Goal: Information Seeking & Learning: Learn about a topic

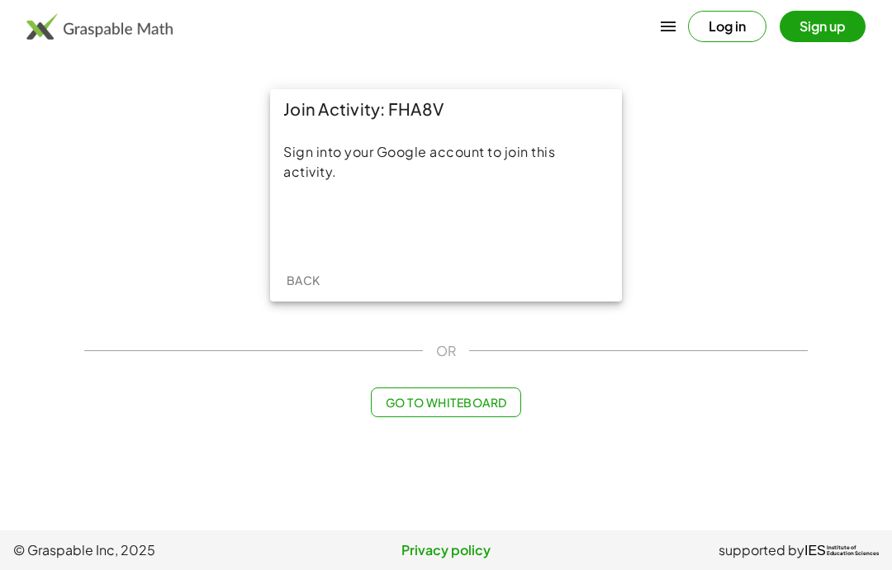
click at [465, 214] on div "Sign in with Google. Opens in new tab" at bounding box center [446, 224] width 152 height 36
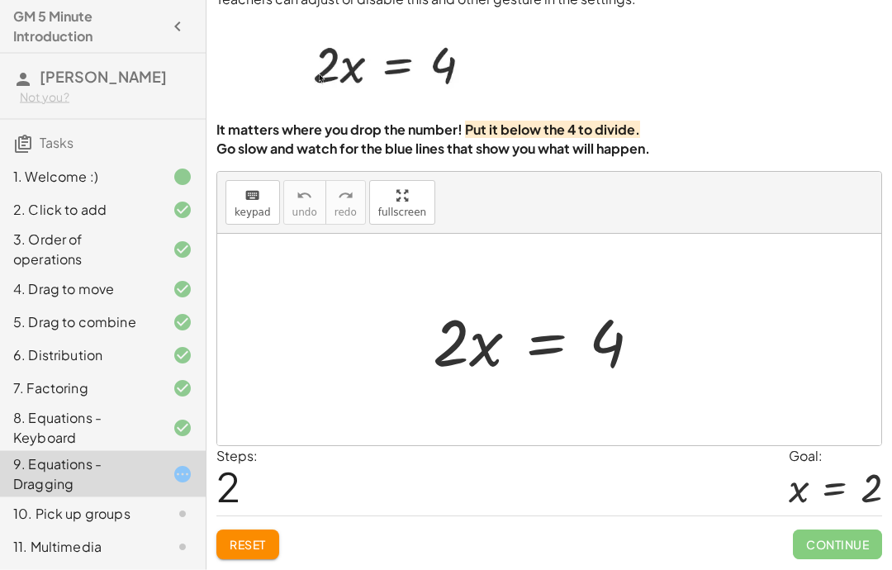
scroll to position [66, 0]
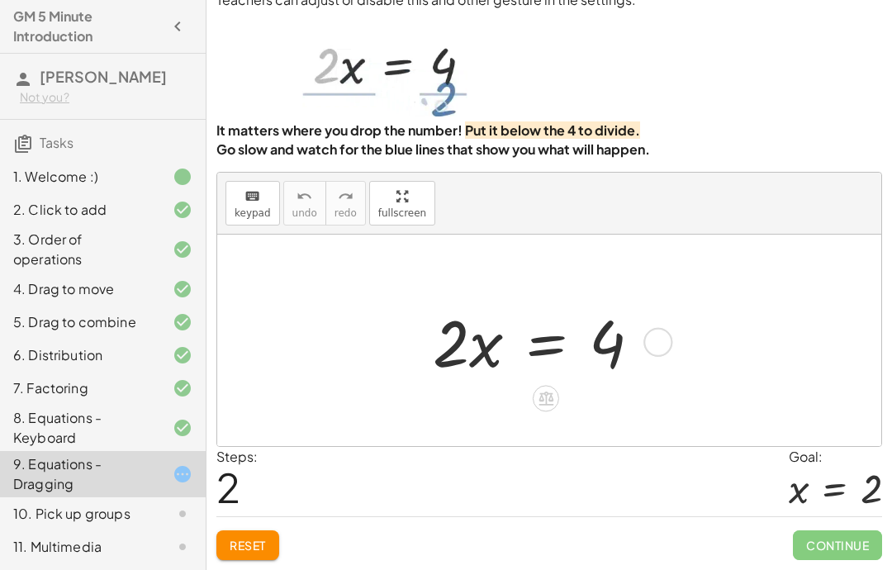
click at [550, 396] on icon at bounding box center [545, 398] width 15 height 14
click at [578, 401] on span "÷" at bounding box center [578, 399] width 9 height 24
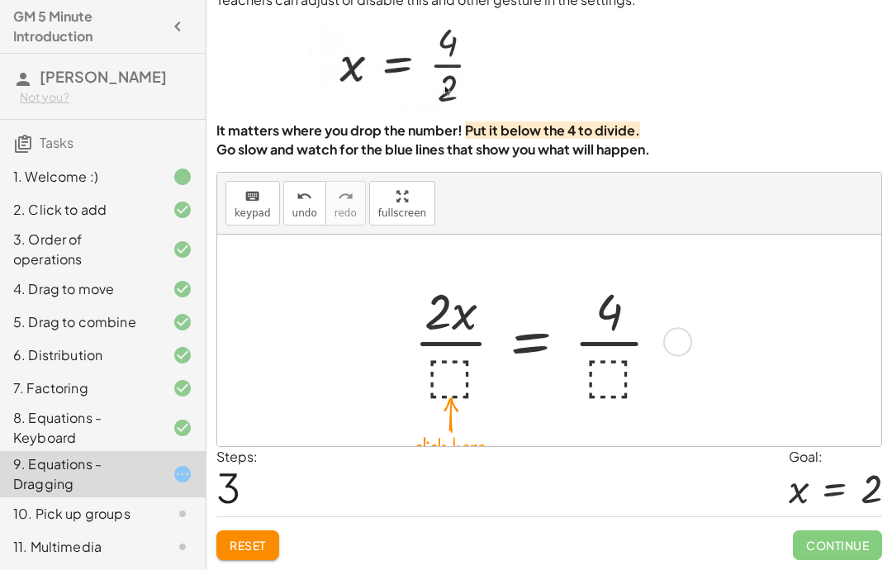
click at [254, 542] on span "Reset" at bounding box center [248, 545] width 36 height 15
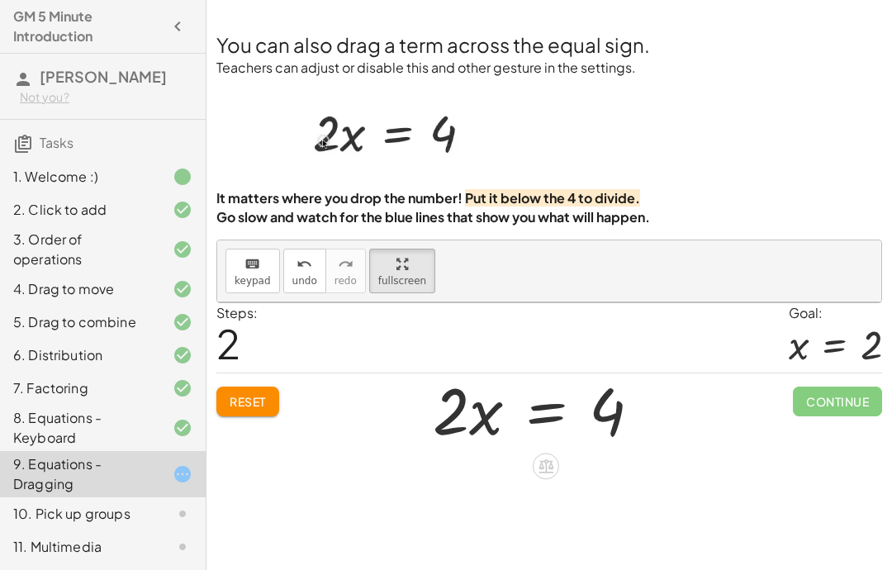
click at [543, 458] on icon at bounding box center [545, 466] width 17 height 17
click at [581, 454] on span "÷" at bounding box center [578, 466] width 9 height 24
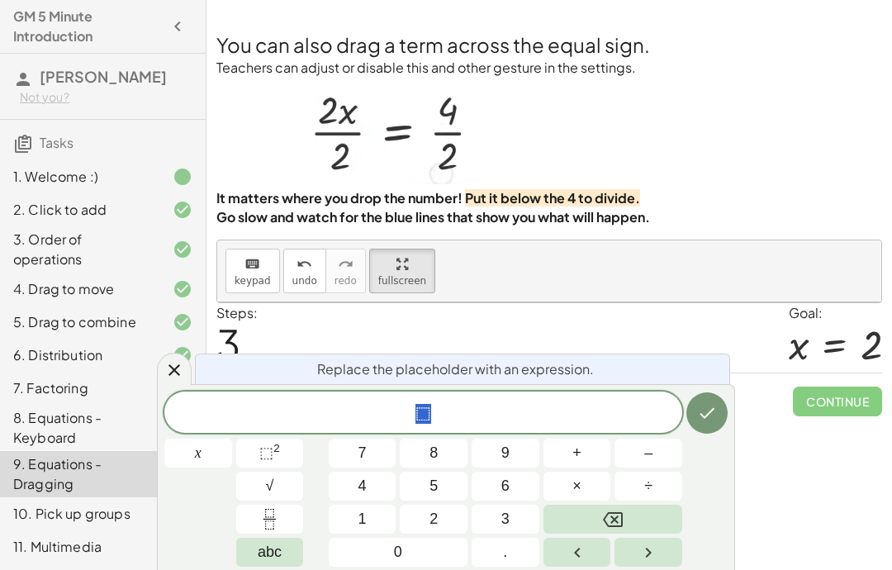
click at [438, 519] on span "2" at bounding box center [433, 519] width 8 height 22
click at [702, 407] on icon "Done" at bounding box center [707, 413] width 20 height 20
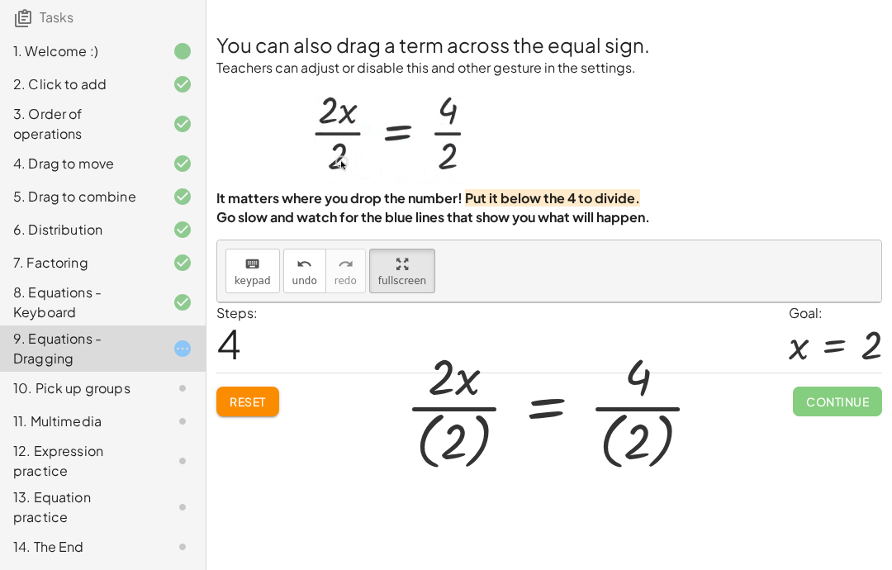
scroll to position [145, 0]
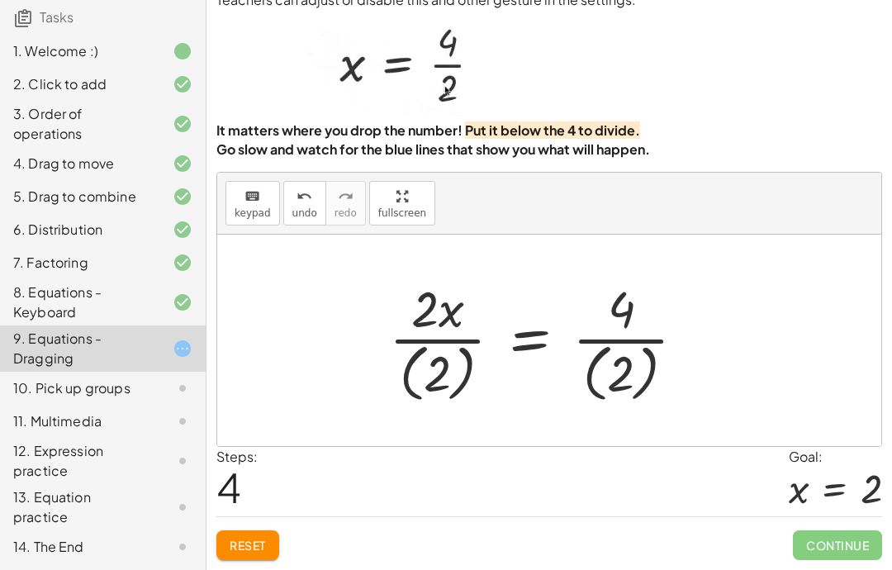
click at [254, 543] on span "Reset" at bounding box center [248, 545] width 36 height 15
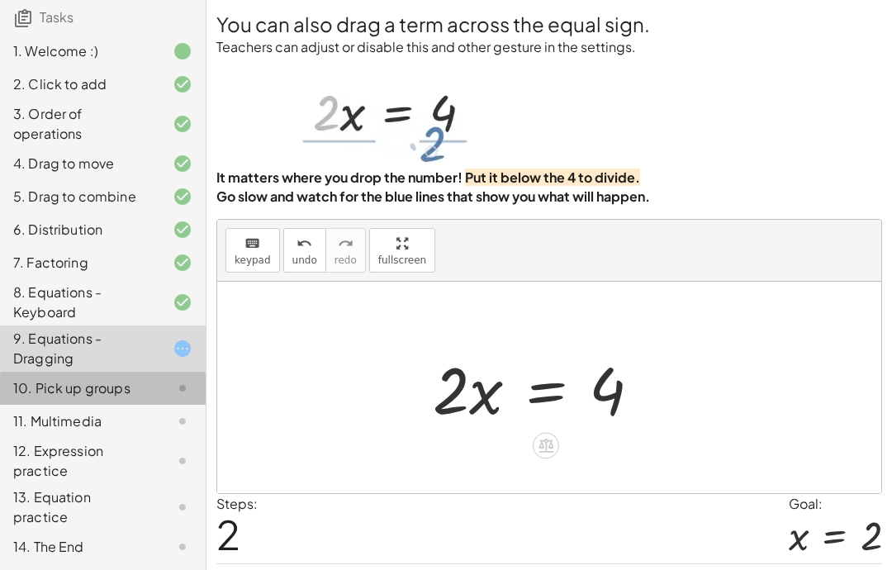
click at [99, 396] on div "10. Pick up groups" at bounding box center [79, 388] width 133 height 20
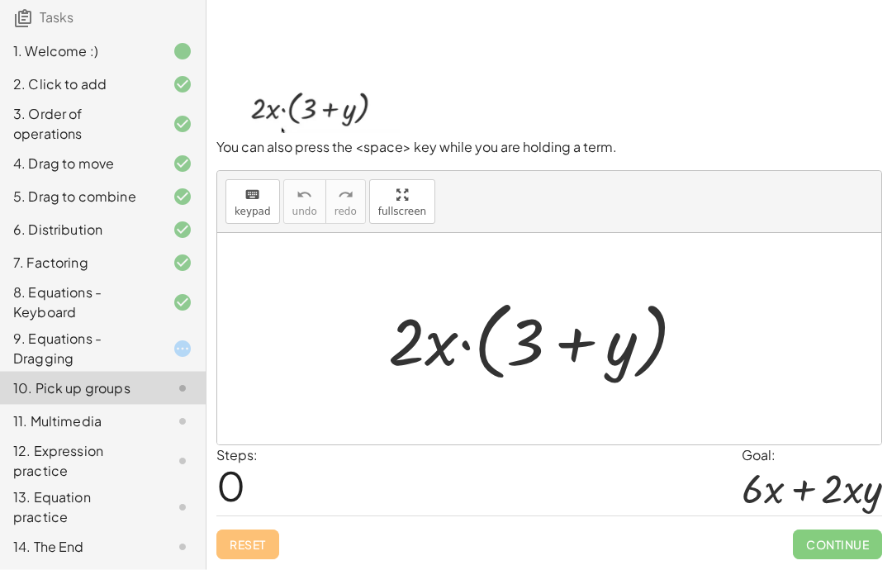
scroll to position [66, 0]
click at [138, 364] on div "9. Equations - Dragging" at bounding box center [79, 349] width 133 height 40
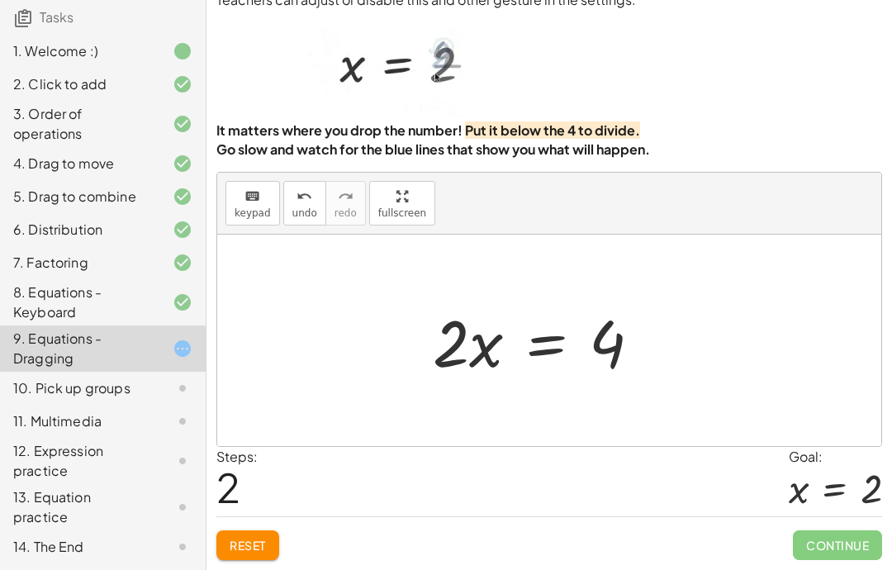
click at [135, 390] on div "10. Pick up groups" at bounding box center [79, 388] width 133 height 20
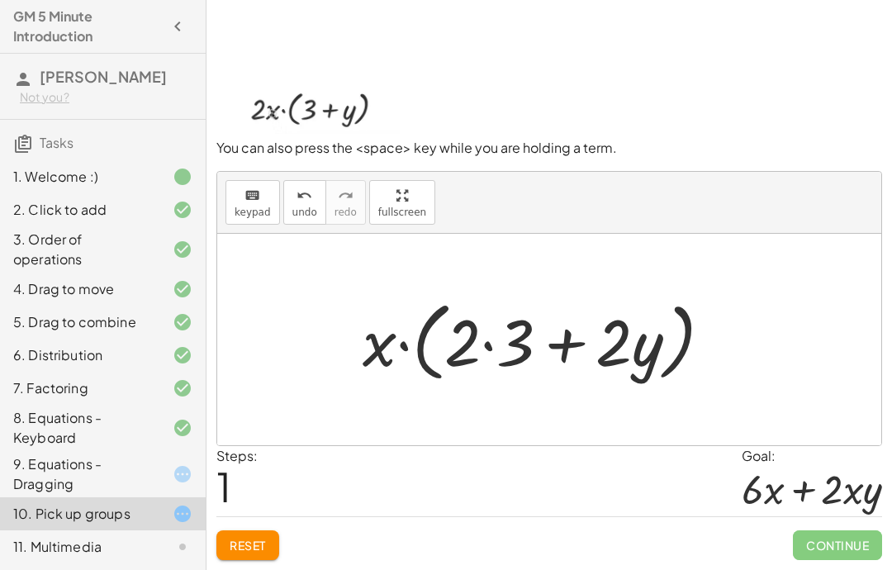
click at [253, 554] on button "Reset" at bounding box center [247, 545] width 63 height 30
click at [263, 534] on button "Reset" at bounding box center [247, 545] width 63 height 30
click at [254, 548] on span "Reset" at bounding box center [248, 545] width 36 height 15
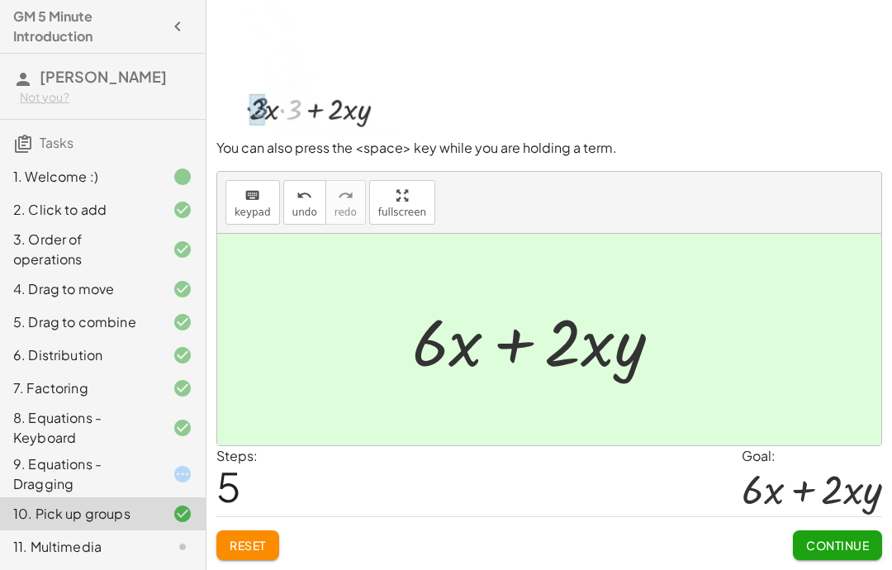
click at [842, 552] on button "Continue" at bounding box center [837, 545] width 89 height 30
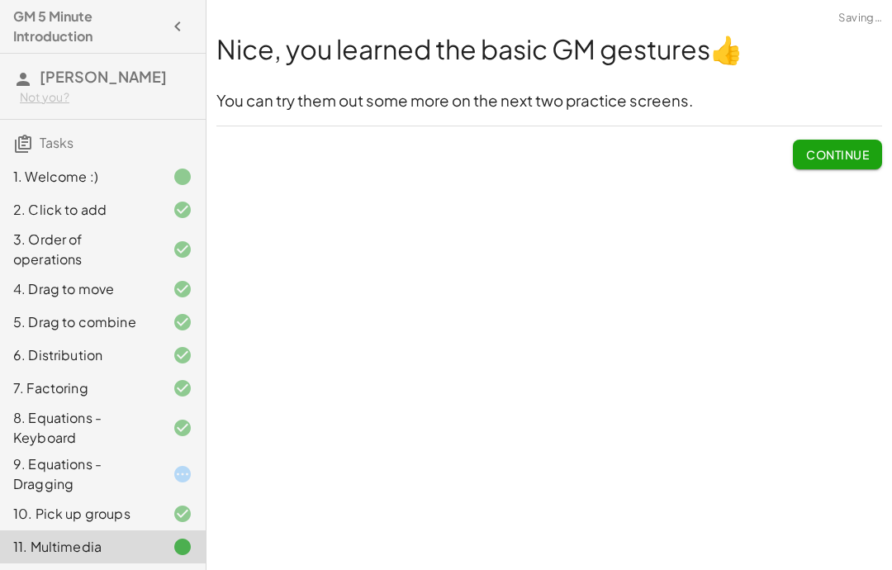
click at [836, 147] on span "Continue" at bounding box center [837, 154] width 63 height 15
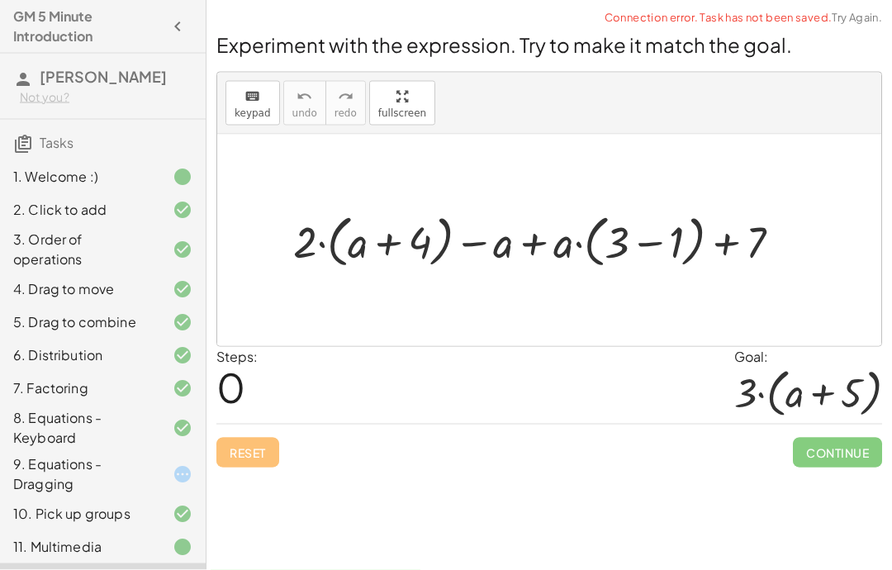
scroll to position [0, 0]
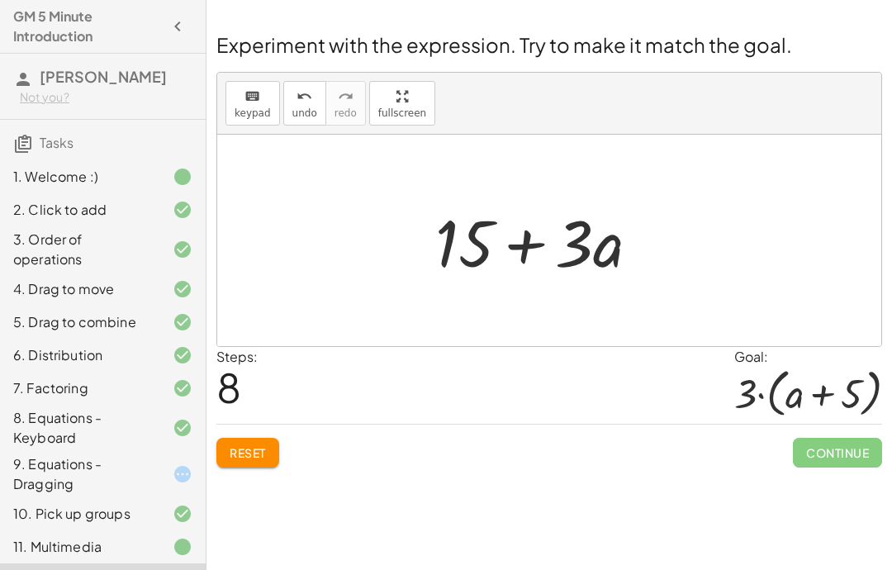
click at [259, 448] on span "Reset" at bounding box center [248, 452] width 36 height 15
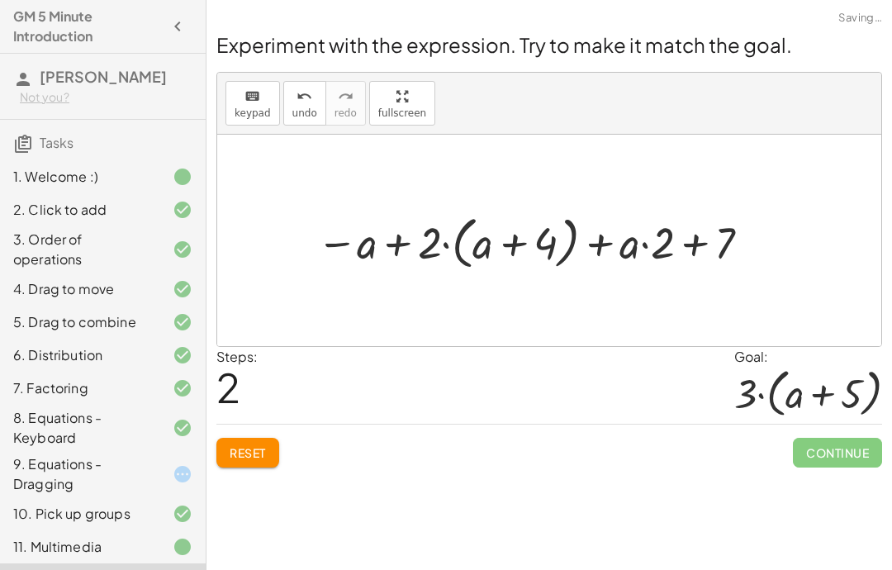
click at [249, 460] on span "Reset" at bounding box center [248, 452] width 36 height 15
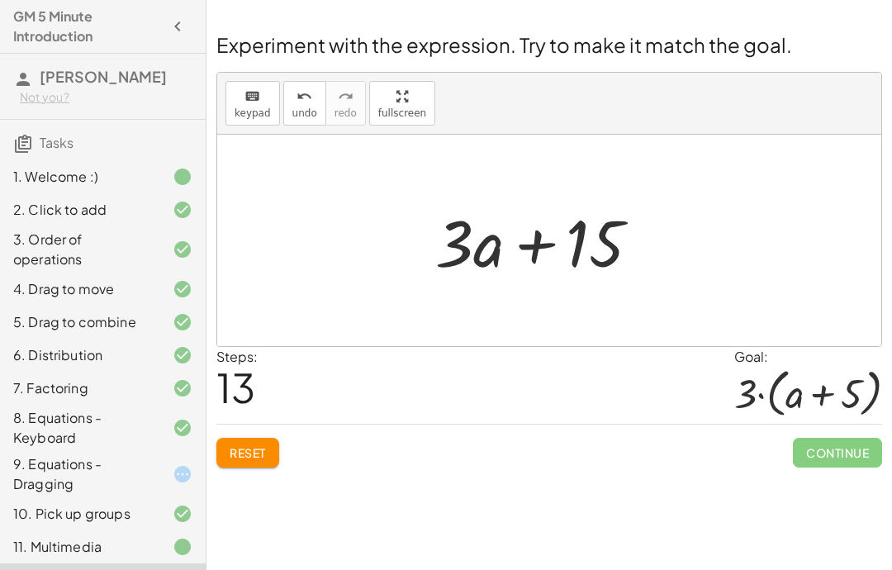
click at [263, 452] on span "Reset" at bounding box center [248, 452] width 36 height 15
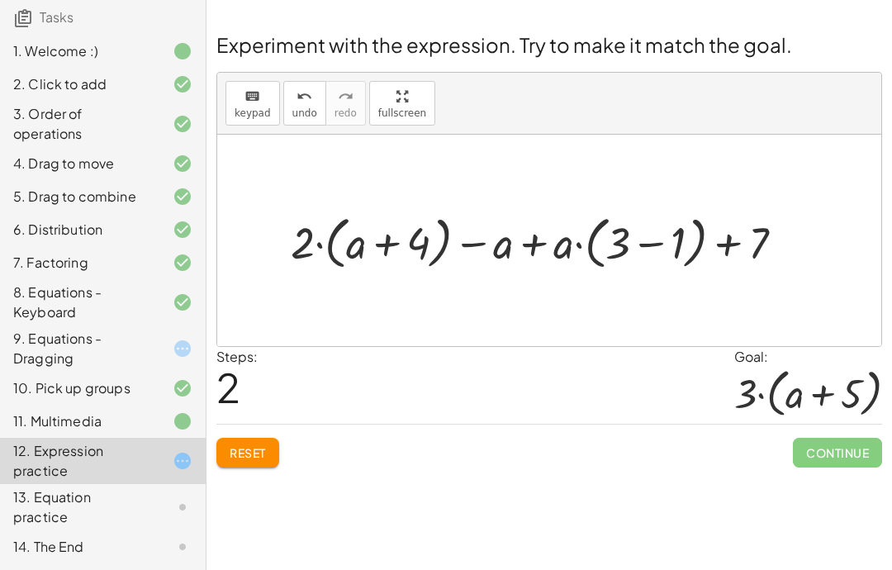
scroll to position [145, 0]
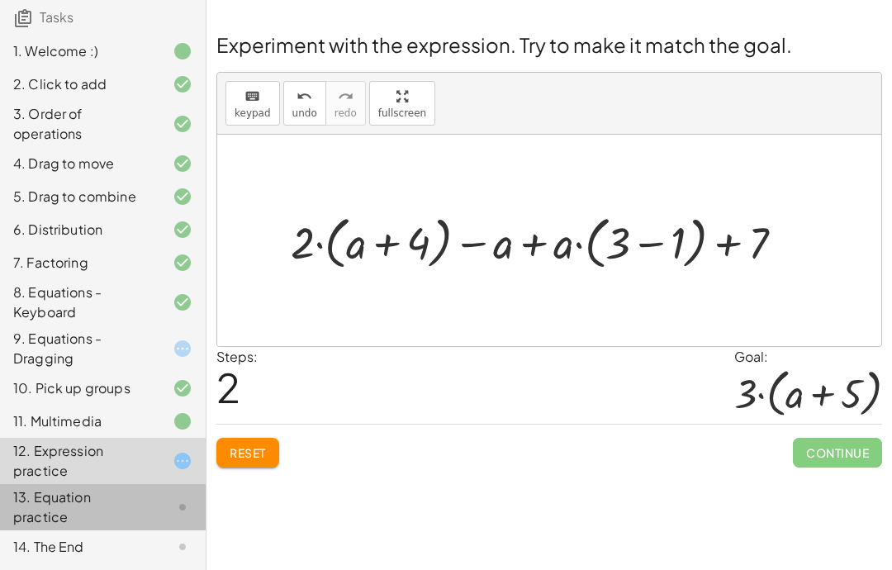
click at [165, 498] on div at bounding box center [169, 507] width 46 height 20
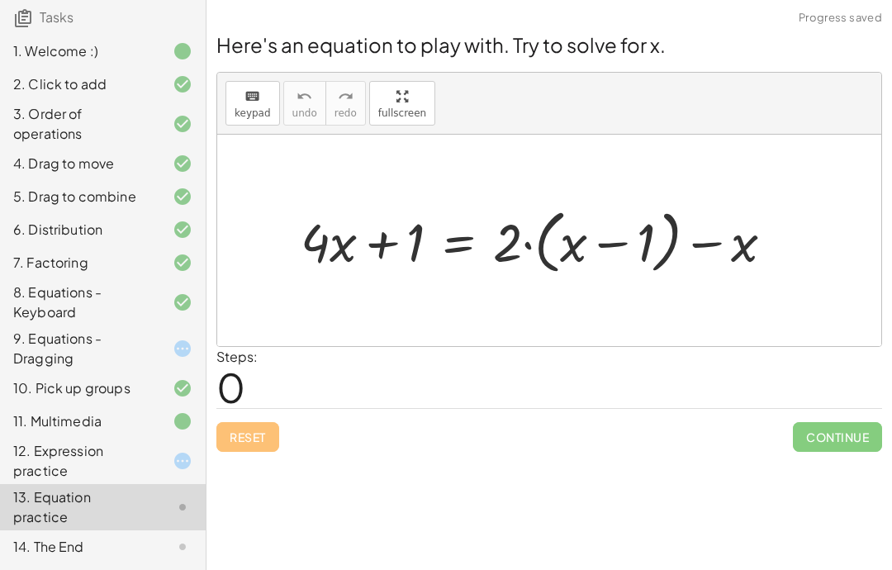
click at [177, 560] on div "14. The End" at bounding box center [103, 546] width 206 height 33
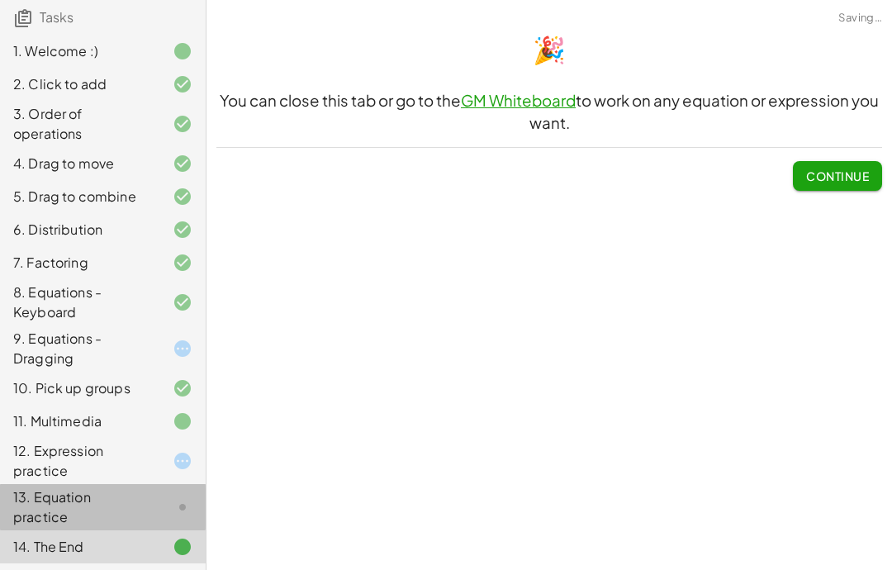
click at [169, 501] on div at bounding box center [169, 507] width 46 height 20
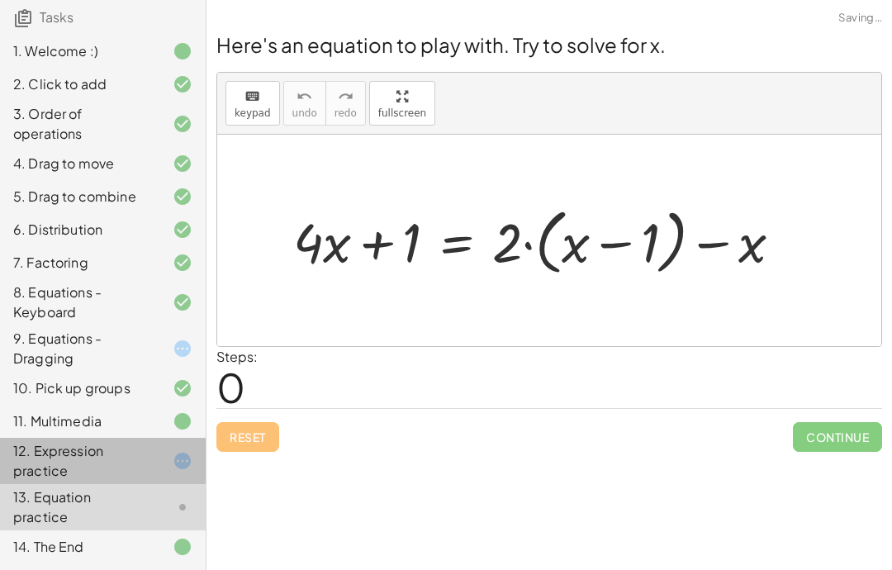
click at [155, 462] on div at bounding box center [169, 461] width 46 height 20
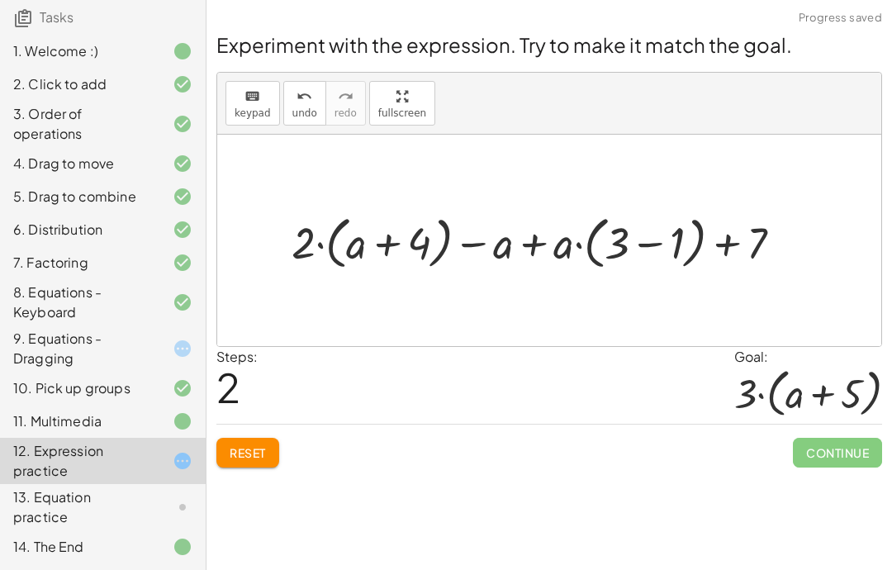
click at [577, 512] on div "Welcome to Graspable Math! Graspable Math turns math symbols into objects you c…" at bounding box center [548, 285] width 685 height 570
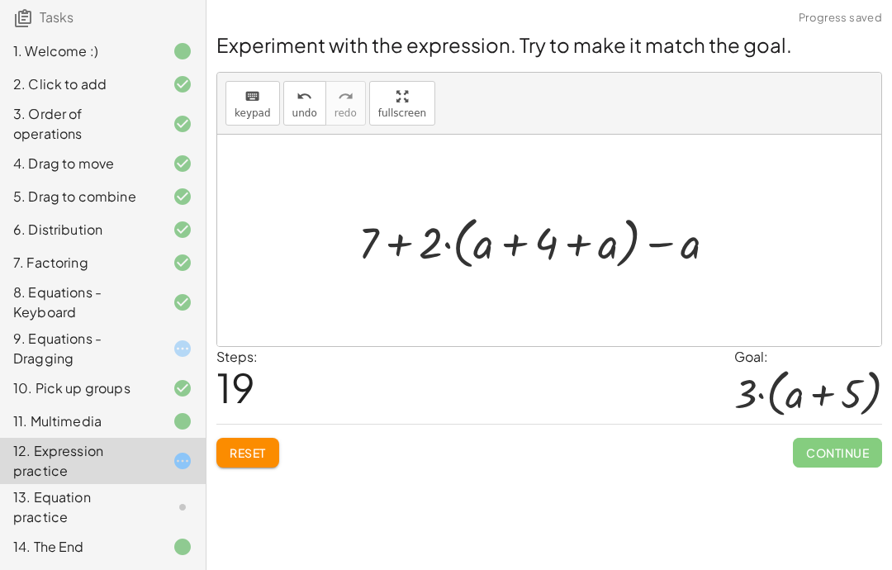
click at [238, 441] on button "Reset" at bounding box center [247, 453] width 63 height 30
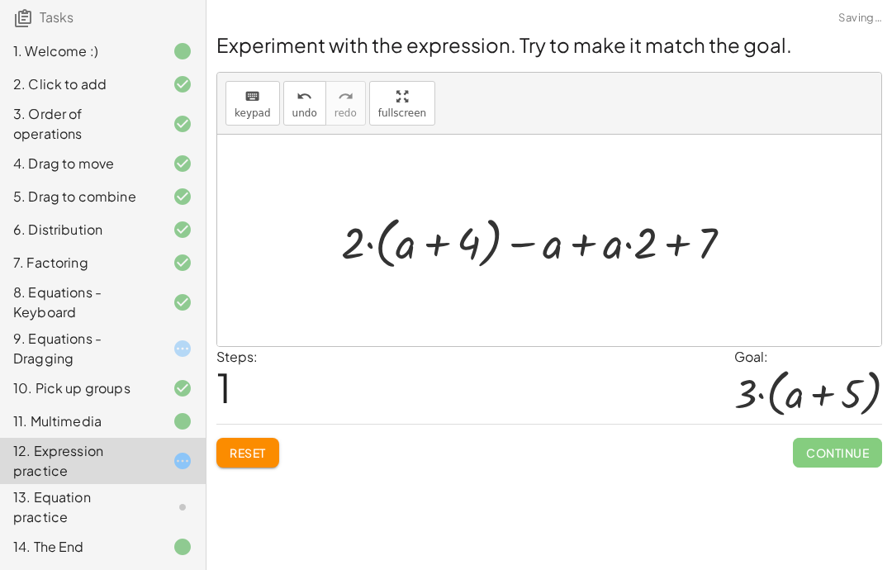
click at [255, 462] on button "Reset" at bounding box center [247, 453] width 63 height 30
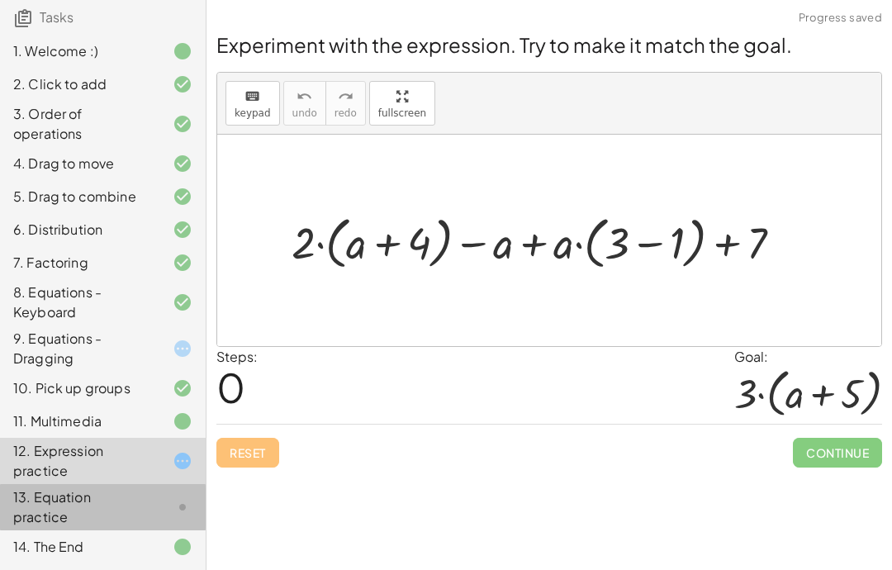
click at [135, 498] on div "13. Equation practice" at bounding box center [79, 507] width 133 height 40
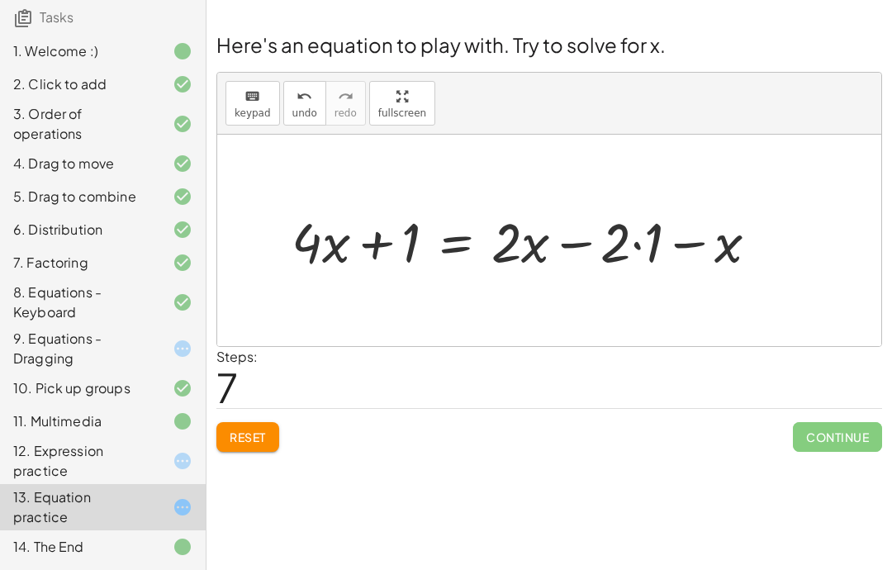
click at [254, 432] on span "Reset" at bounding box center [248, 436] width 36 height 15
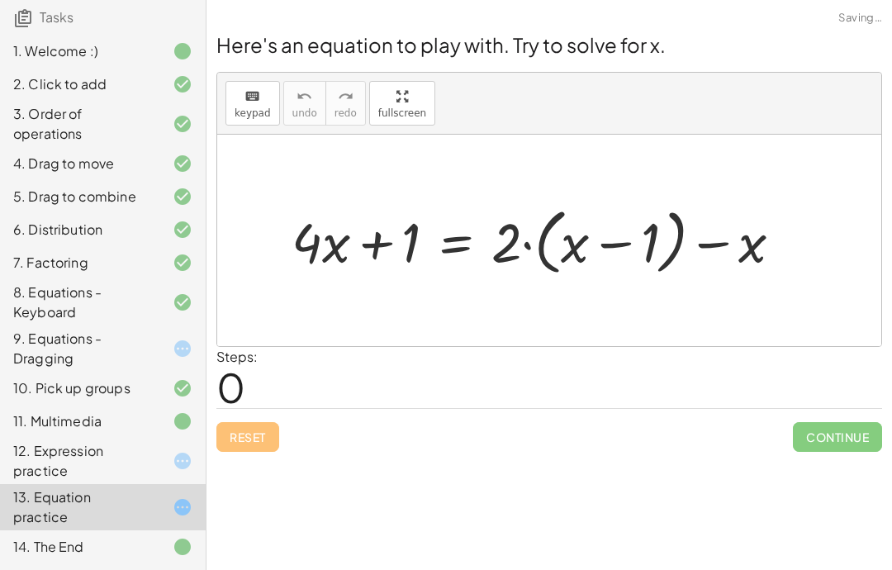
click at [142, 544] on div "14. The End" at bounding box center [79, 547] width 133 height 20
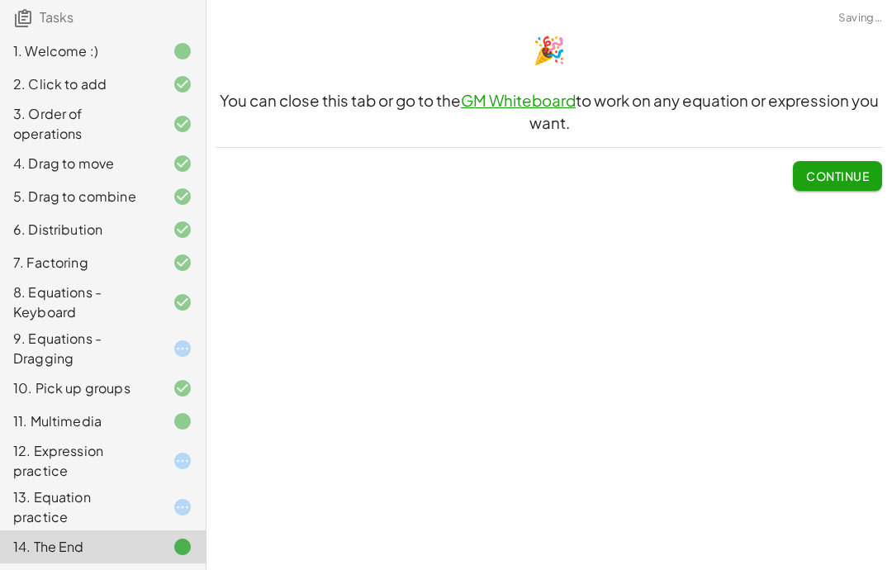
click at [839, 168] on span "Continue" at bounding box center [837, 175] width 63 height 15
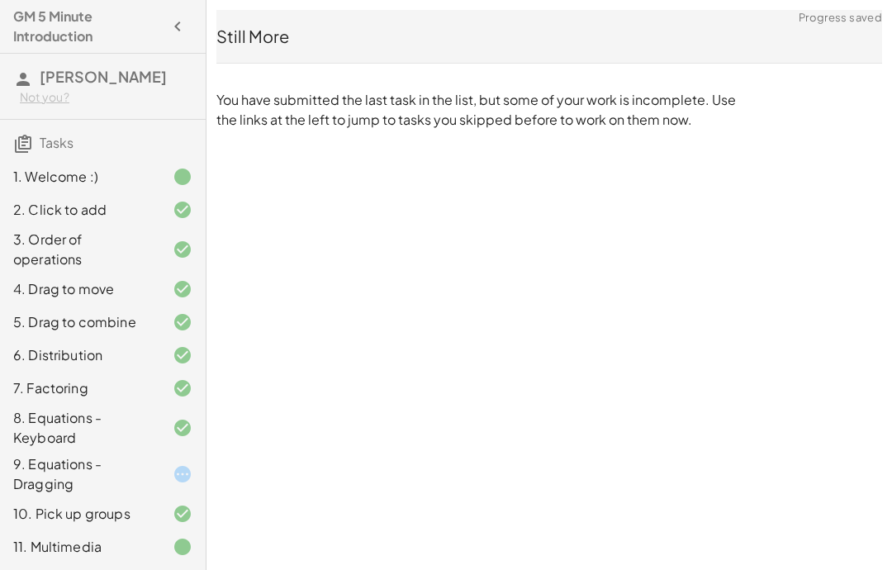
scroll to position [0, 0]
